Goal: Book appointment/travel/reservation

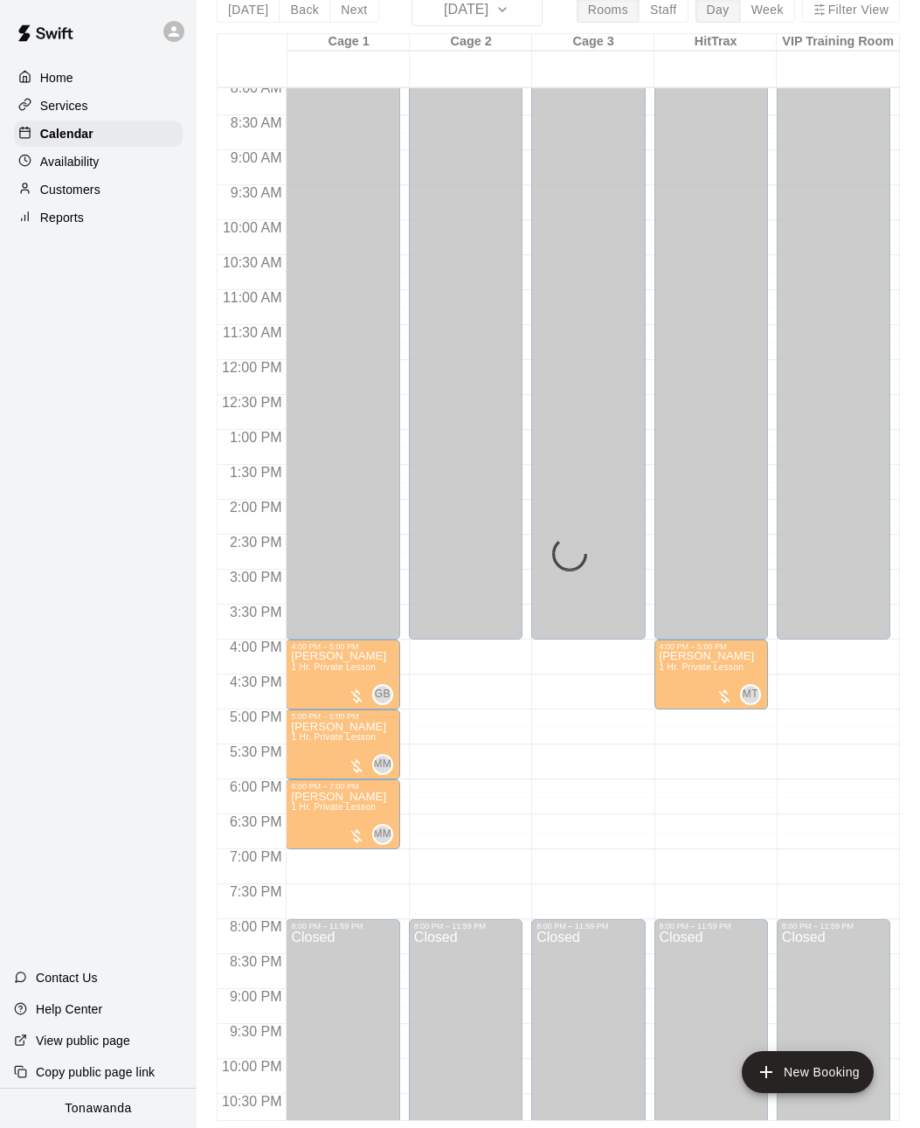
scroll to position [86, 0]
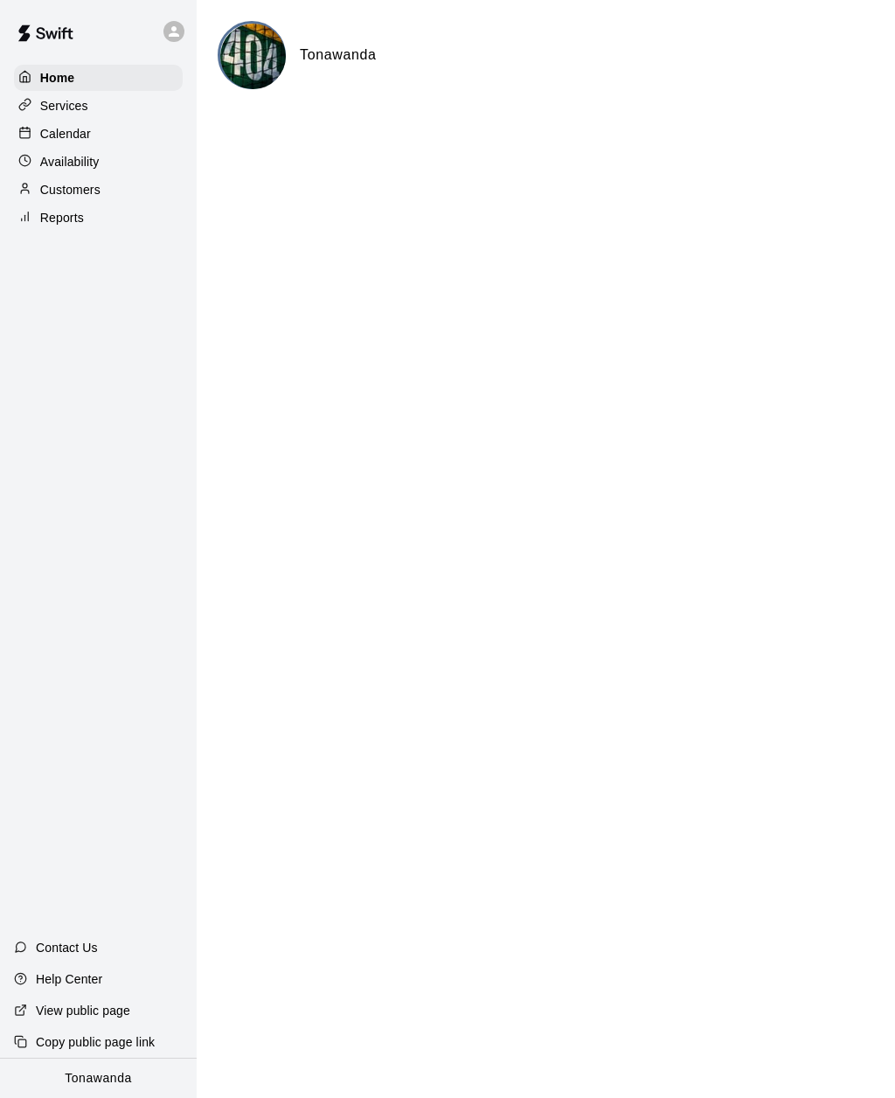
click at [60, 141] on p "Calendar" at bounding box center [65, 133] width 51 height 17
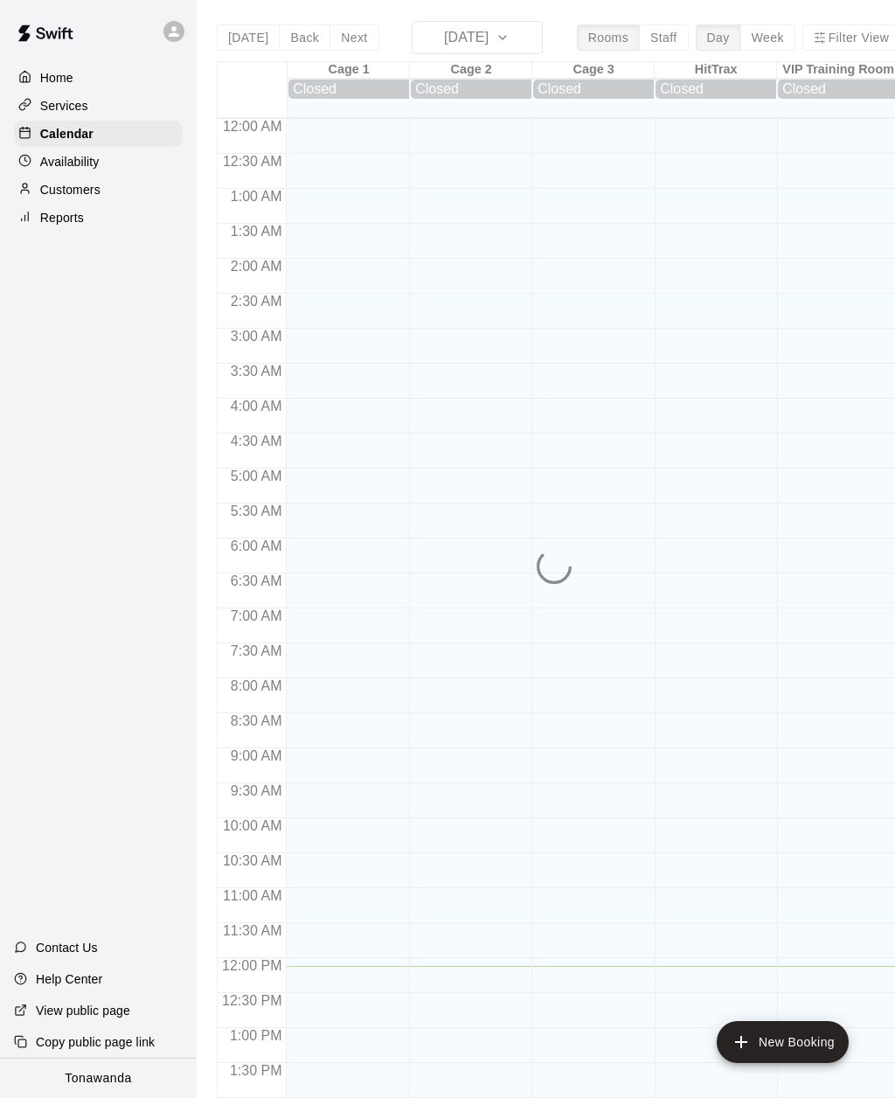
scroll to position [567, 0]
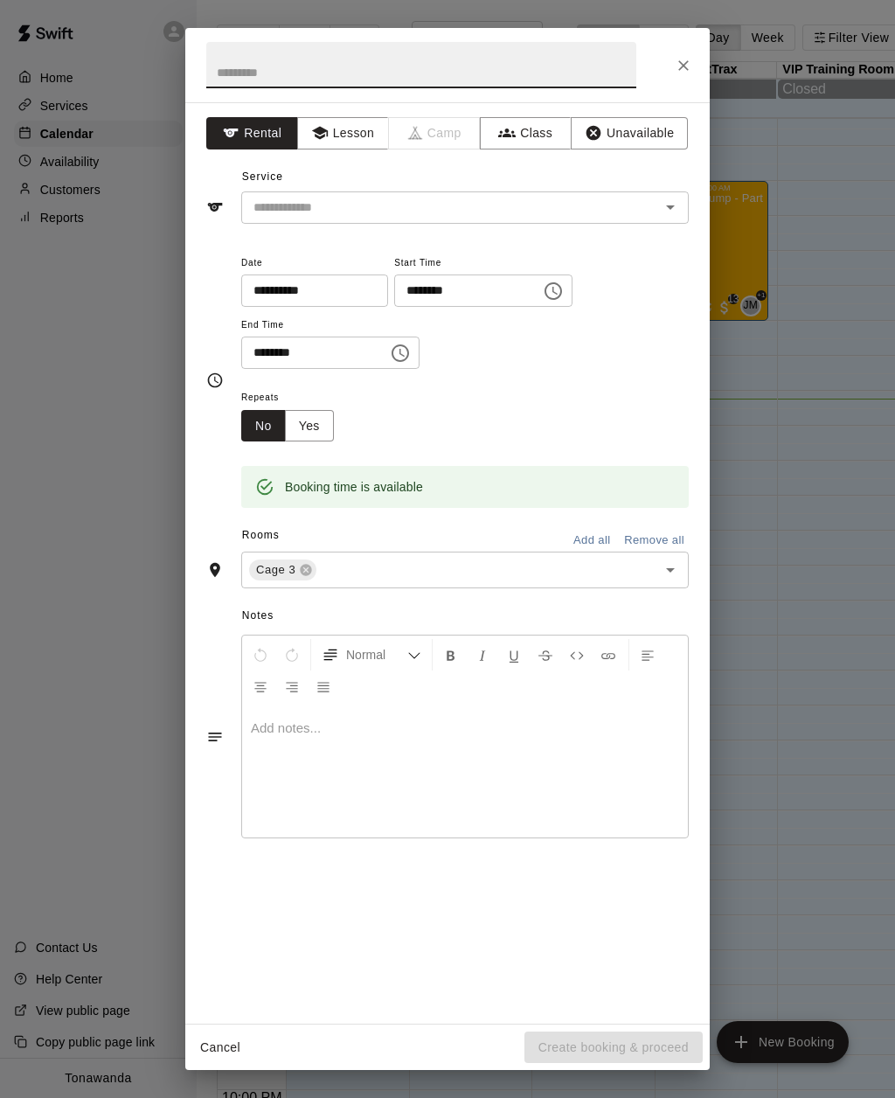
click at [343, 136] on button "Lesson" at bounding box center [343, 133] width 92 height 32
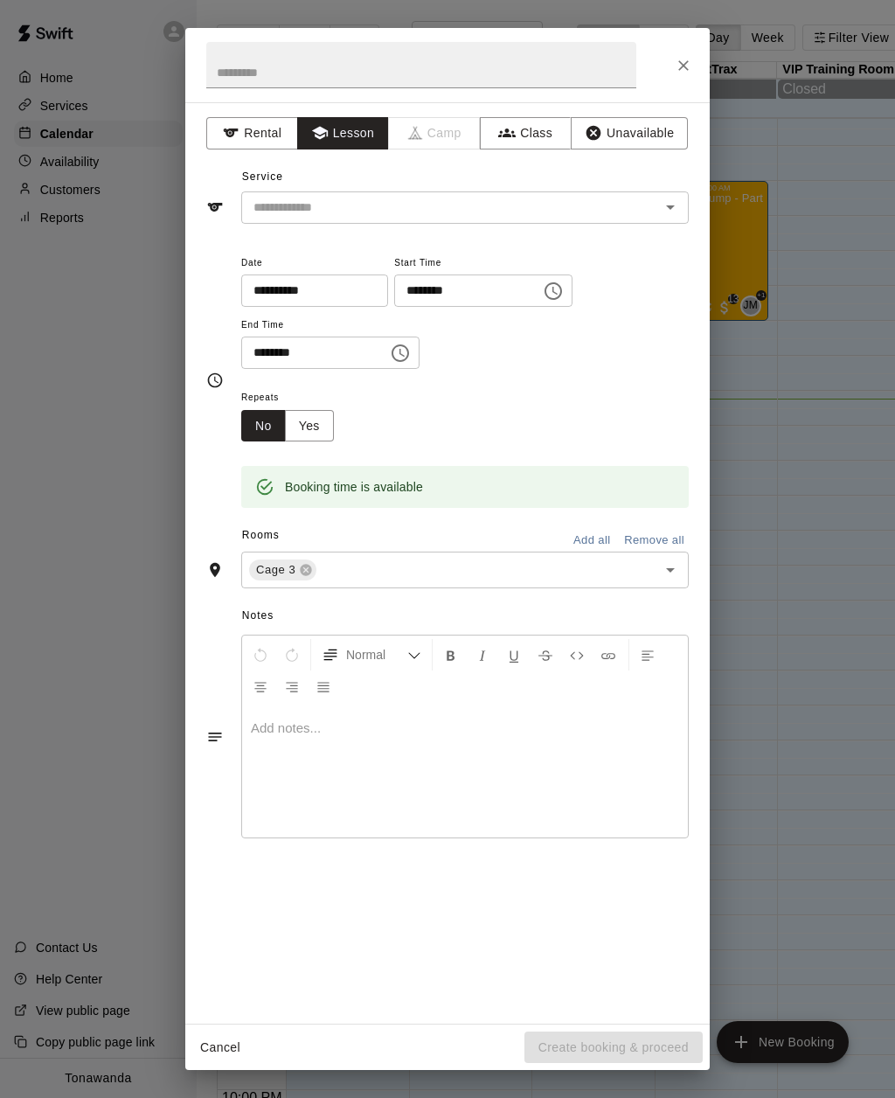
click at [300, 208] on input "text" at bounding box center [438, 208] width 385 height 22
click at [288, 245] on li "1 Hr. Private Lesson" at bounding box center [464, 244] width 447 height 29
type input "**********"
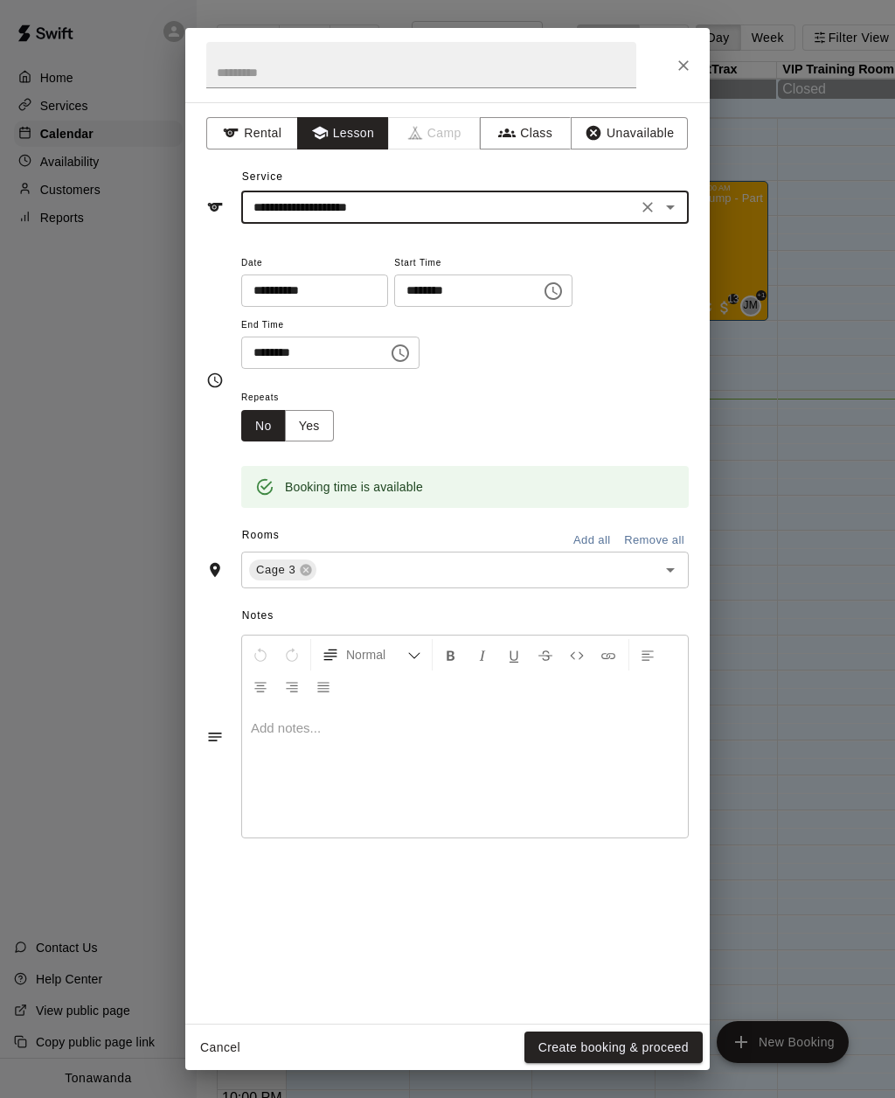
click at [207, 260] on div "**********" at bounding box center [447, 380] width 482 height 257
click at [568, 1052] on button "Create booking & proceed" at bounding box center [613, 1047] width 178 height 32
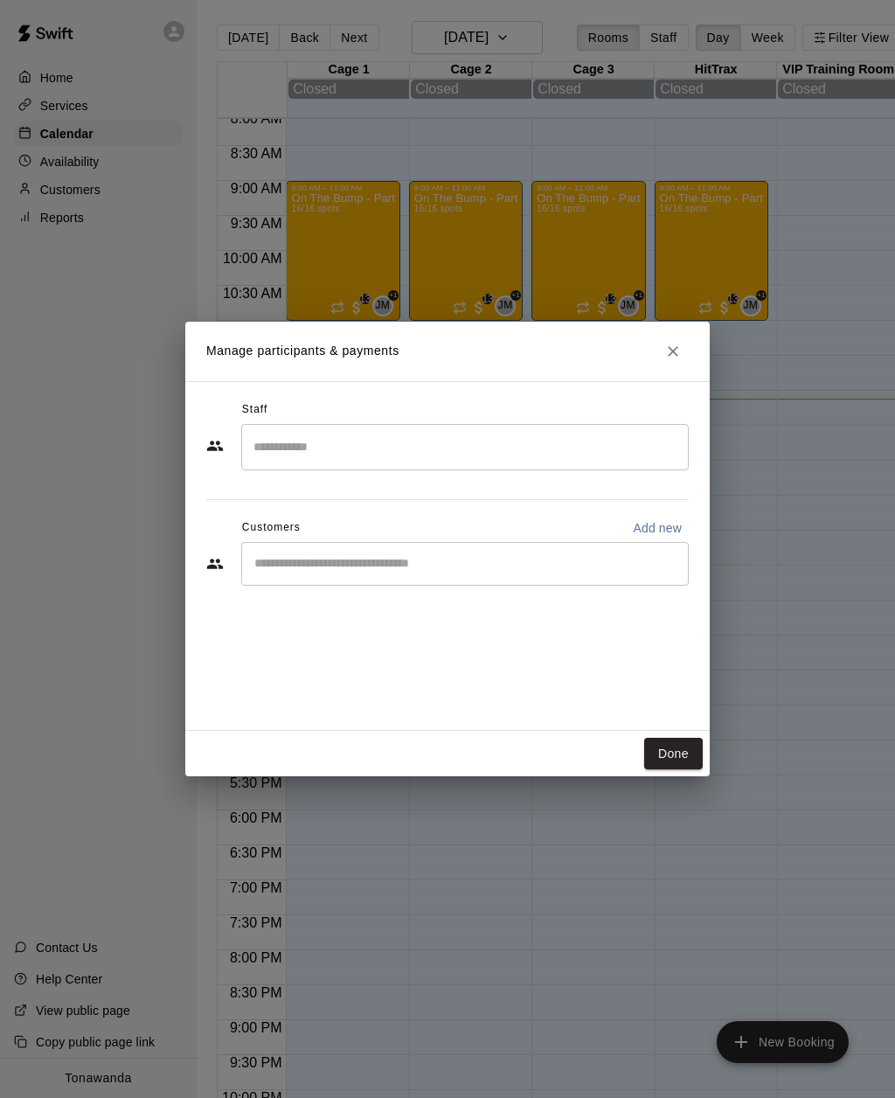
click at [274, 559] on input "Start typing to search customers..." at bounding box center [465, 563] width 432 height 17
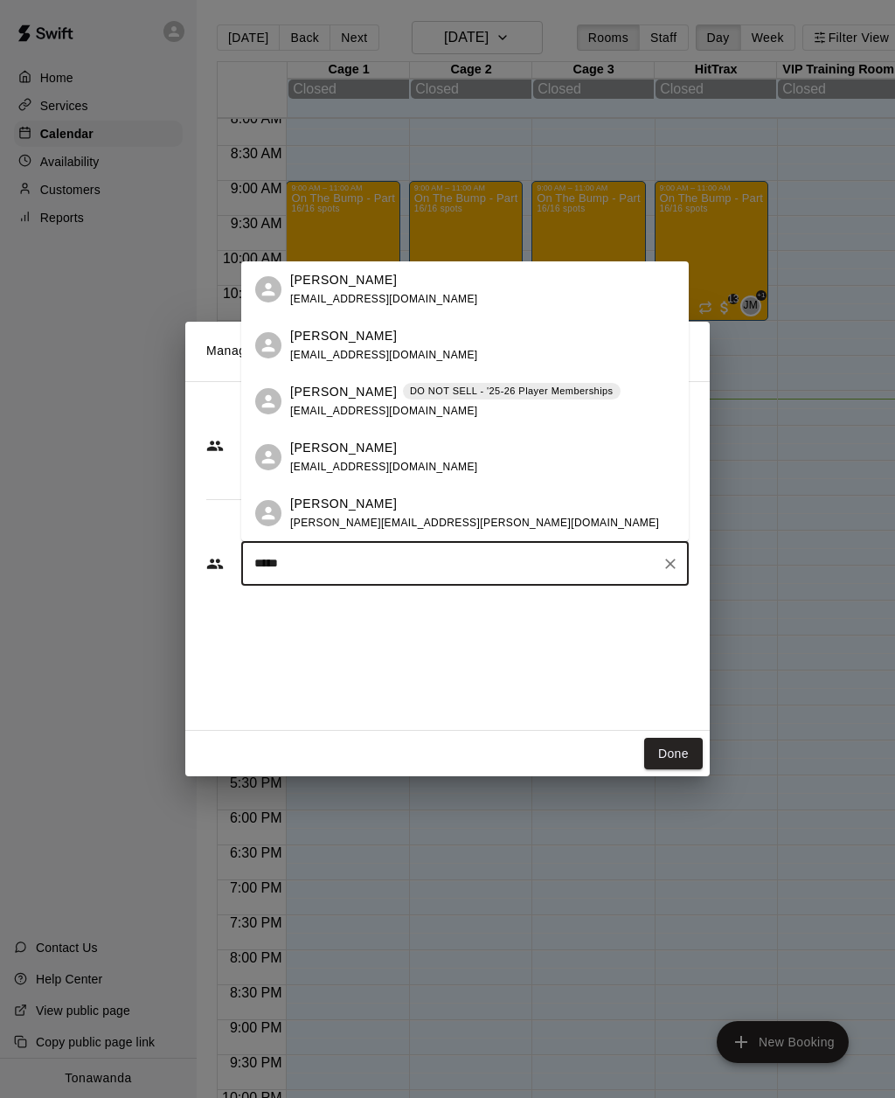
type input "******"
click at [329, 516] on span "jillian.roberts@live.com" at bounding box center [474, 522] width 369 height 12
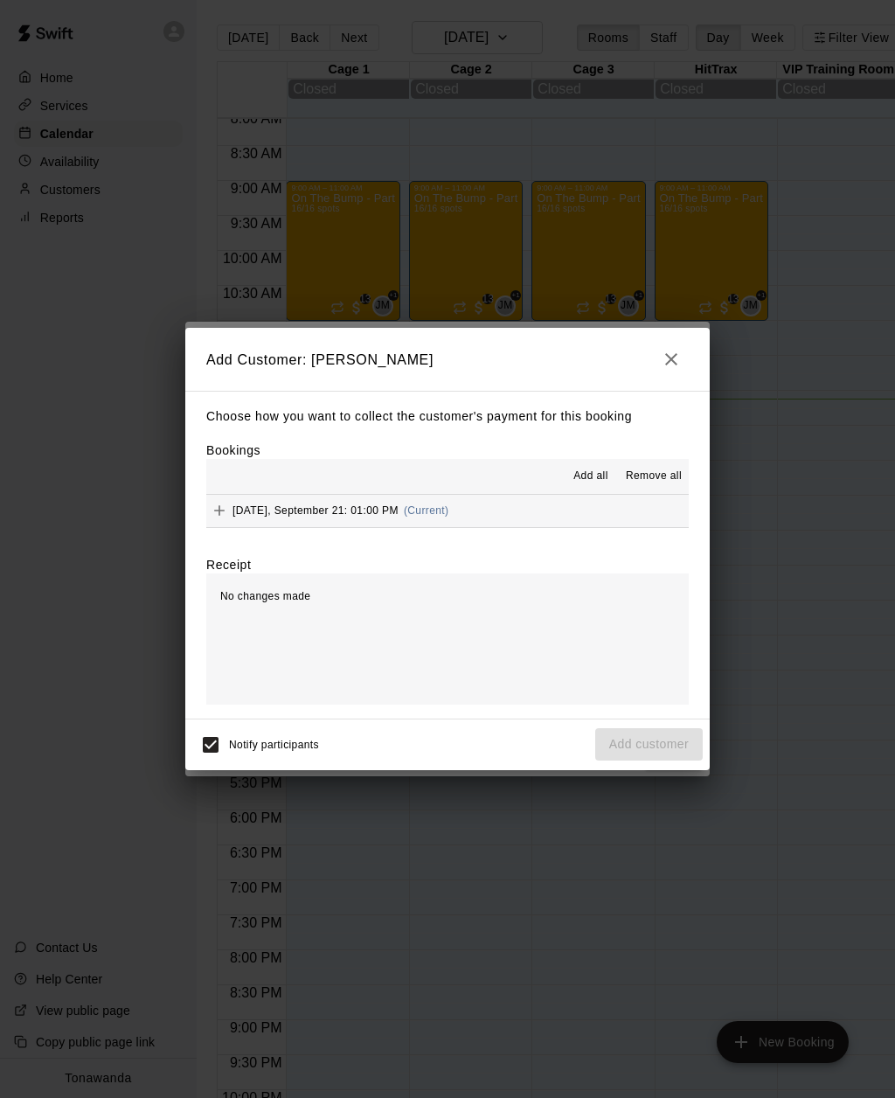
click at [225, 511] on icon "Add" at bounding box center [219, 510] width 17 height 17
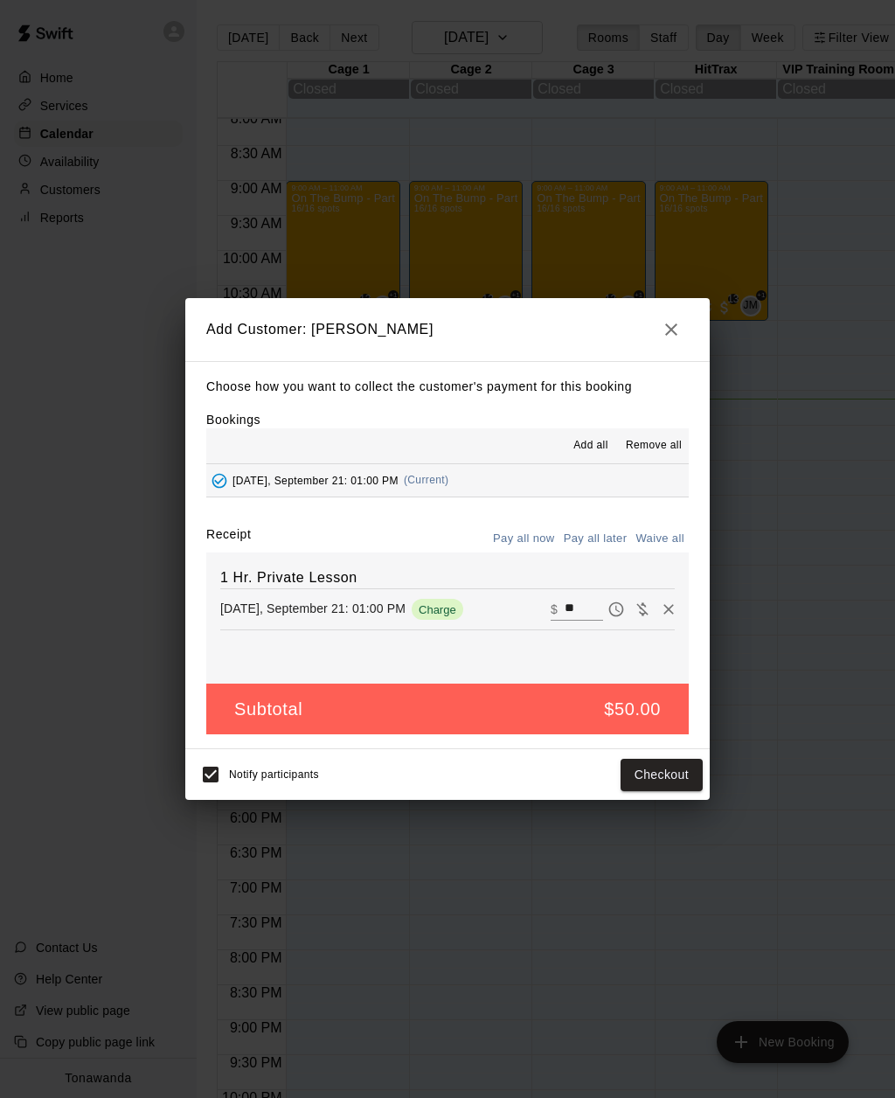
click at [592, 542] on button "Pay all later" at bounding box center [595, 538] width 73 height 27
click at [634, 773] on button "Add customer" at bounding box center [648, 775] width 107 height 32
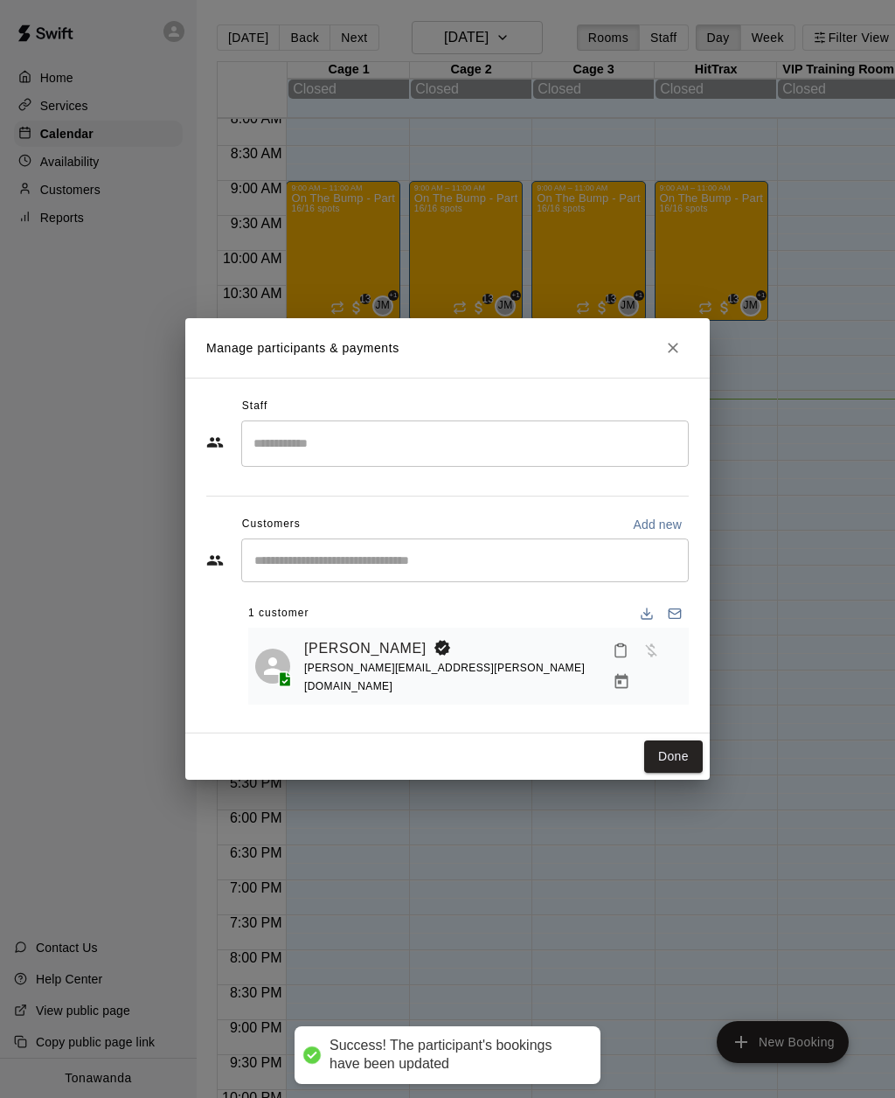
click at [269, 440] on input "Search staff" at bounding box center [465, 443] width 432 height 31
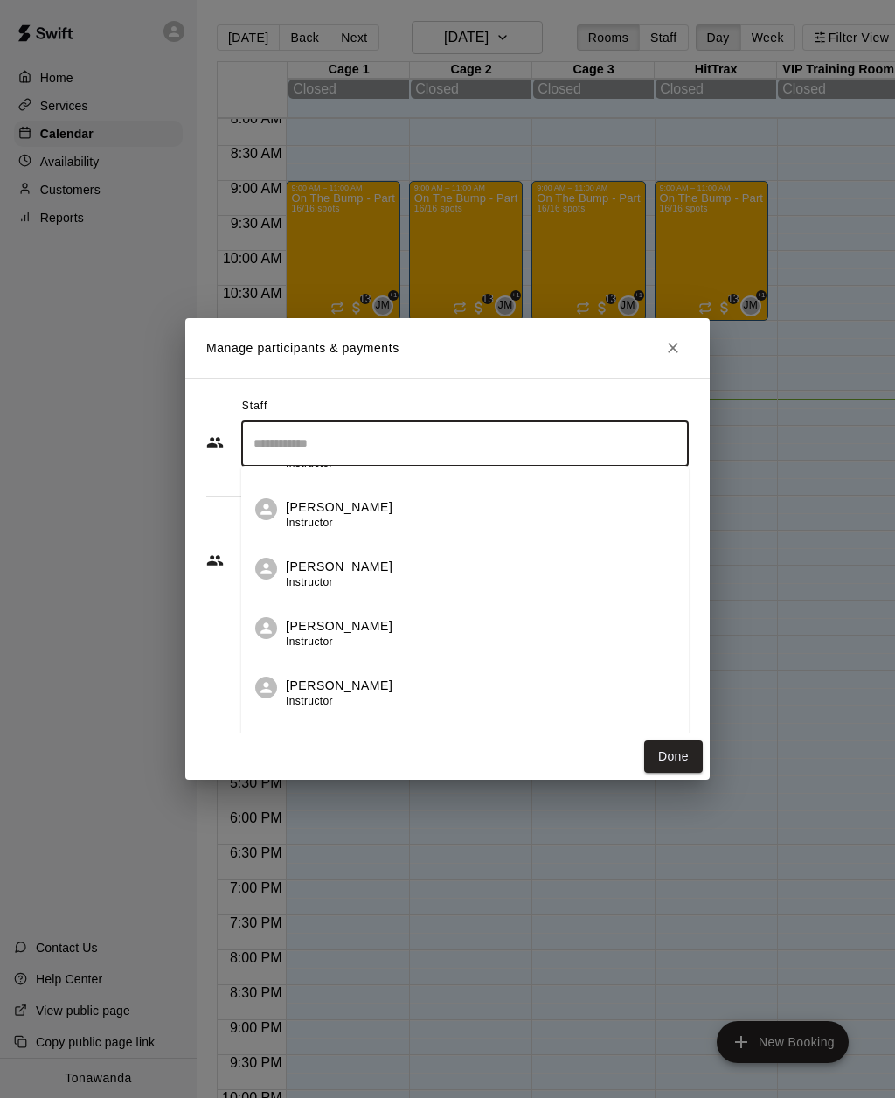
scroll to position [165, 0]
click at [308, 636] on div "Matt Tyree Instructor" at bounding box center [339, 634] width 107 height 34
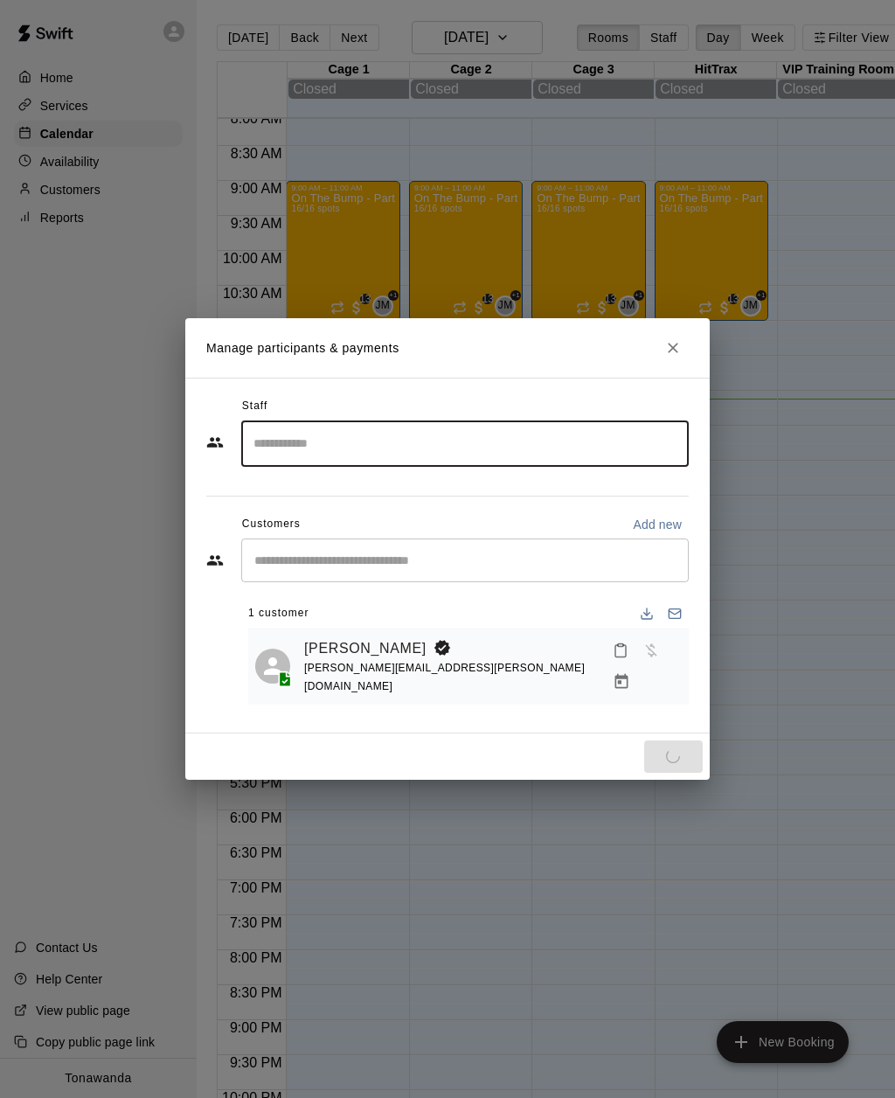
click at [210, 403] on div "Staff" at bounding box center [447, 406] width 482 height 28
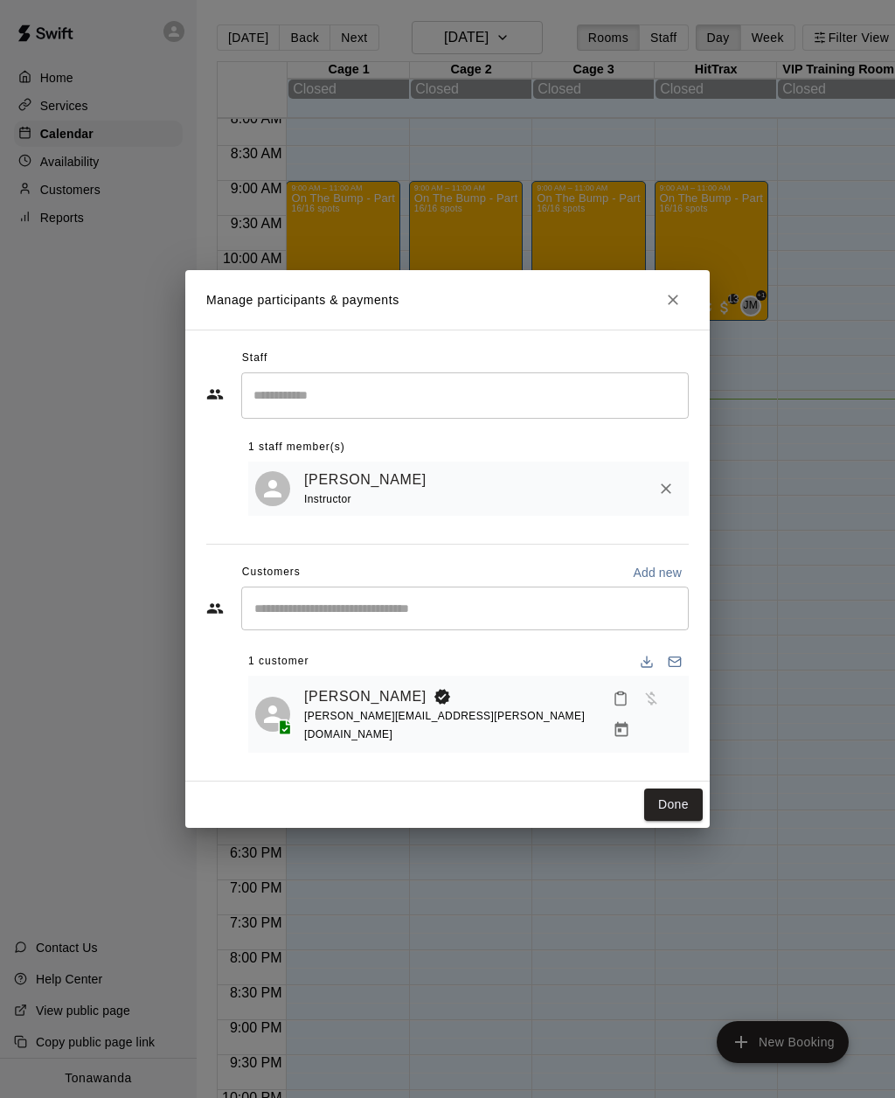
click at [673, 794] on button "Done" at bounding box center [673, 804] width 59 height 32
